Goal: Navigation & Orientation: Find specific page/section

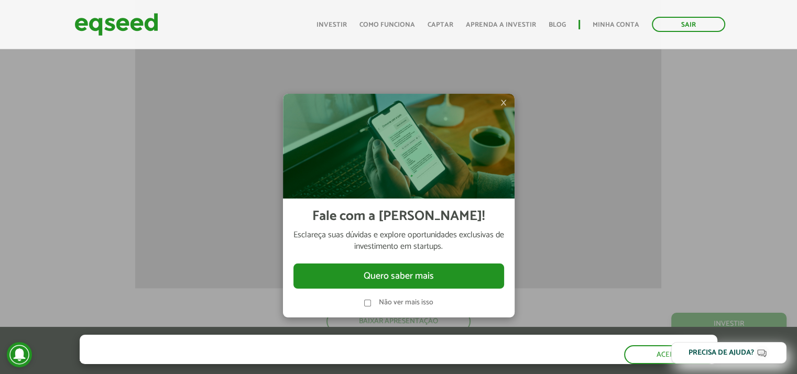
scroll to position [1565, 0]
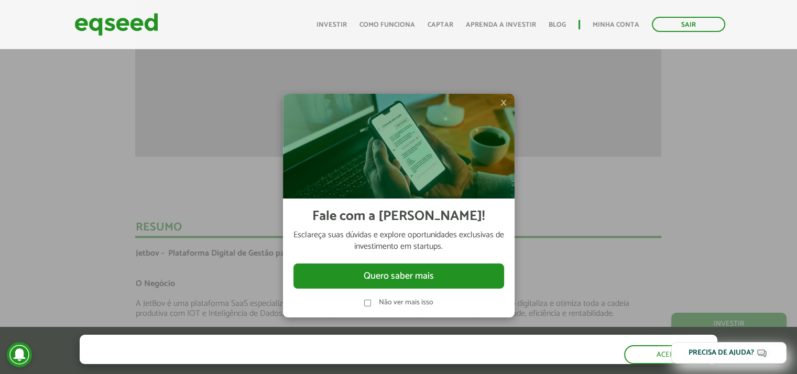
click at [502, 104] on span "×" at bounding box center [503, 102] width 6 height 13
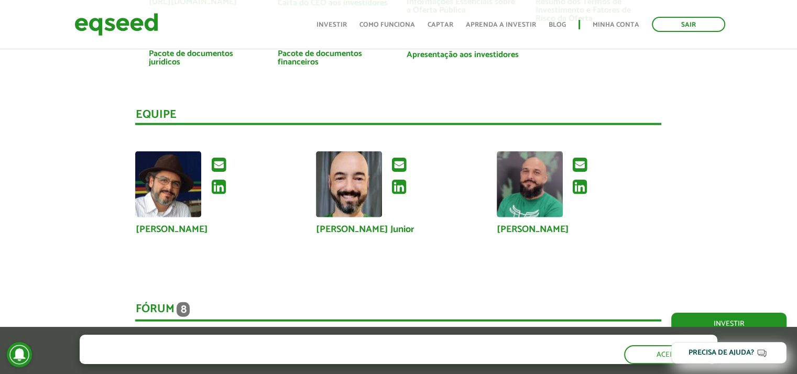
scroll to position [2508, 0]
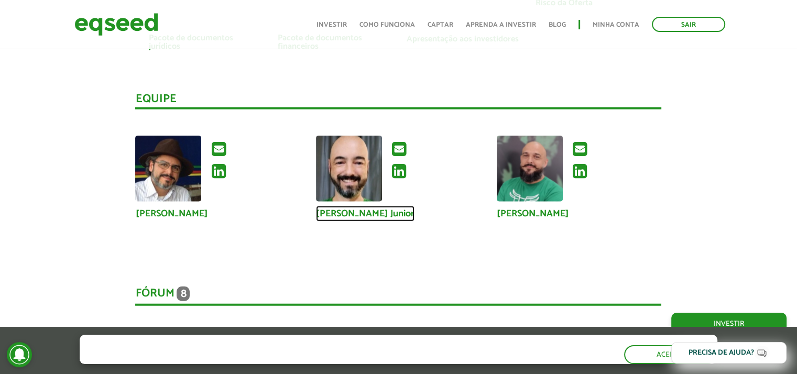
click at [415, 212] on link "Sérgio Hilton Berlotto Junior" at bounding box center [365, 213] width 99 height 9
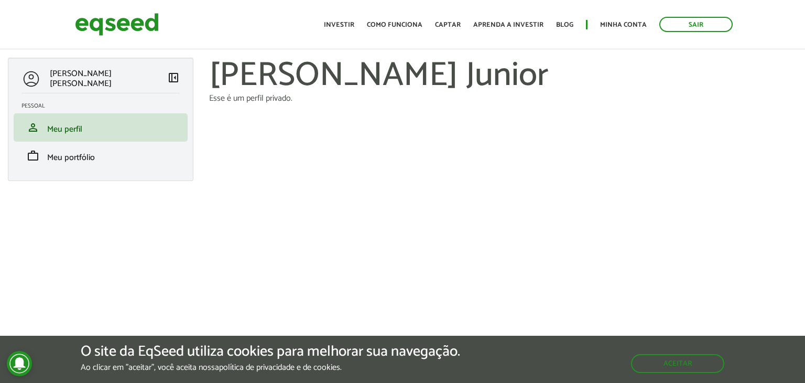
drag, startPoint x: 210, startPoint y: 68, endPoint x: 610, endPoint y: 84, distance: 400.7
click at [610, 84] on h1 "[PERSON_NAME] Junior" at bounding box center [503, 76] width 588 height 37
copy h1 "[PERSON_NAME] Junior"
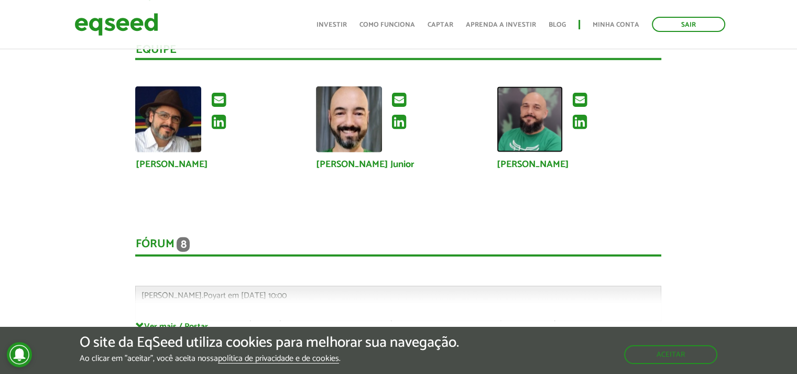
scroll to position [2515, 0]
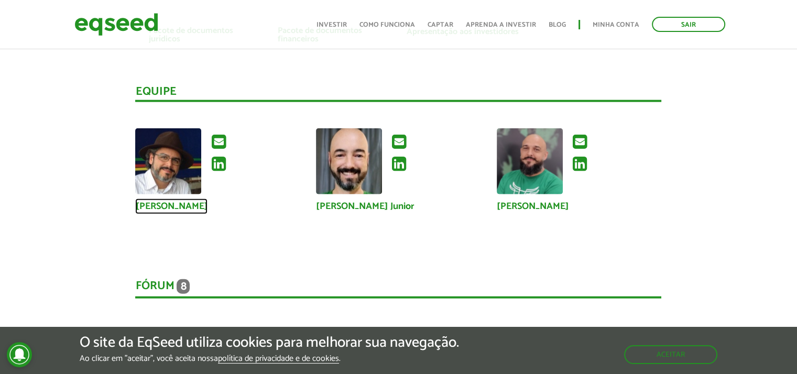
click at [191, 206] on link "Xisto Alves de Souza Junior" at bounding box center [171, 206] width 72 height 9
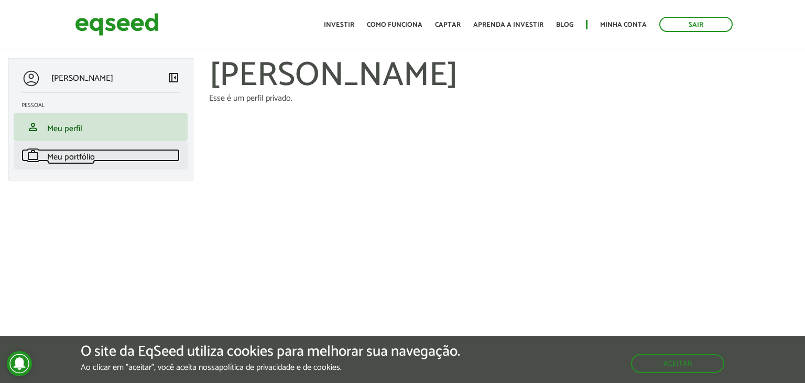
click at [84, 161] on span "Meu portfólio" at bounding box center [71, 157] width 48 height 14
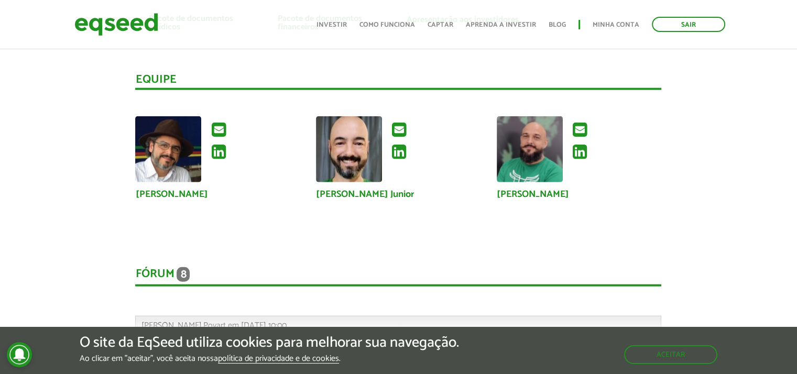
scroll to position [2515, 0]
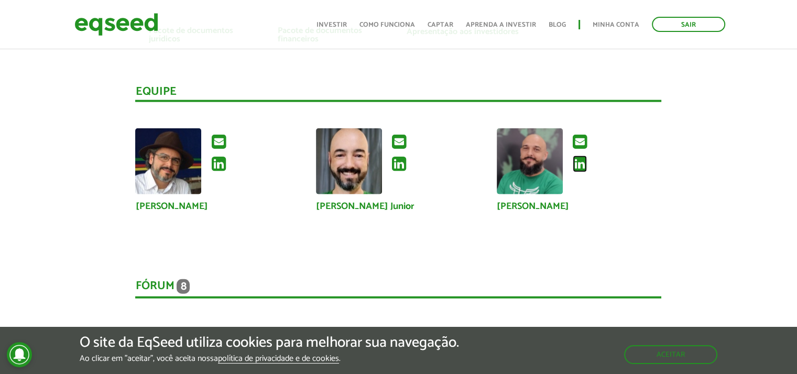
click at [582, 168] on icon at bounding box center [580, 164] width 14 height 17
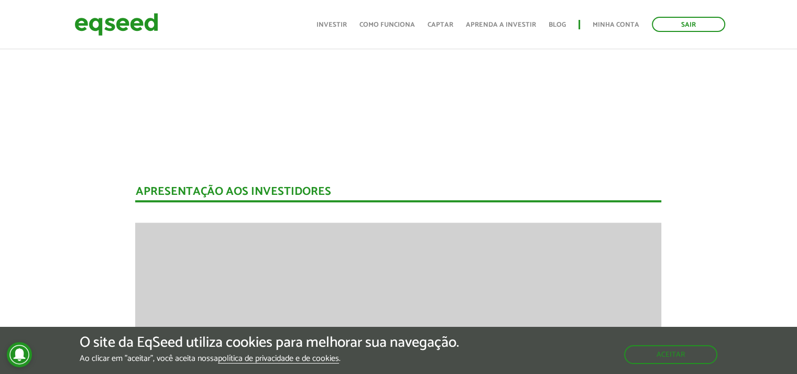
scroll to position [996, 0]
